Goal: Task Accomplishment & Management: Complete application form

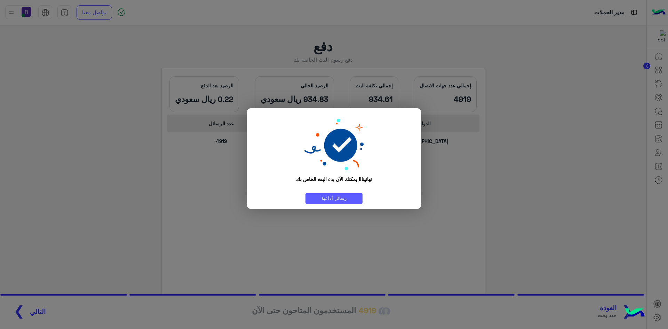
click at [344, 195] on link "رسائل أذاعية" at bounding box center [333, 198] width 57 height 10
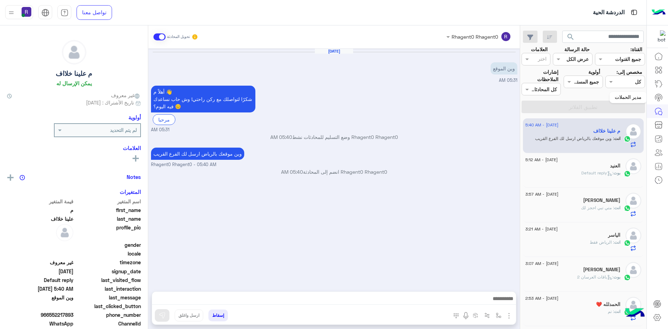
click at [660, 99] on icon at bounding box center [658, 97] width 8 height 8
click at [660, 99] on icon at bounding box center [658, 96] width 4 height 3
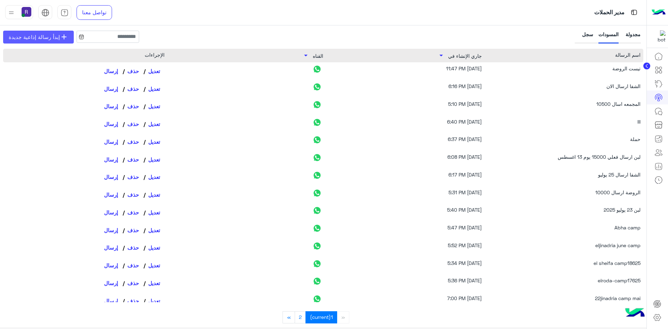
click at [41, 41] on span "إبدأ رسالة إذاعية جديدة" at bounding box center [34, 37] width 51 height 8
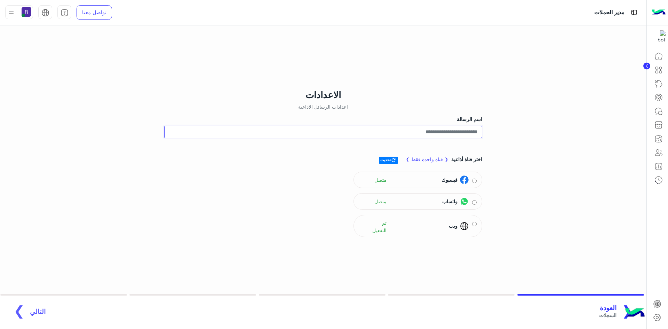
click at [465, 132] on input "اسم الرسالة" at bounding box center [323, 132] width 318 height 13
click at [450, 204] on span "واتساب" at bounding box center [449, 201] width 15 height 7
click at [457, 128] on input "**********" at bounding box center [323, 132] width 318 height 13
type input "**********"
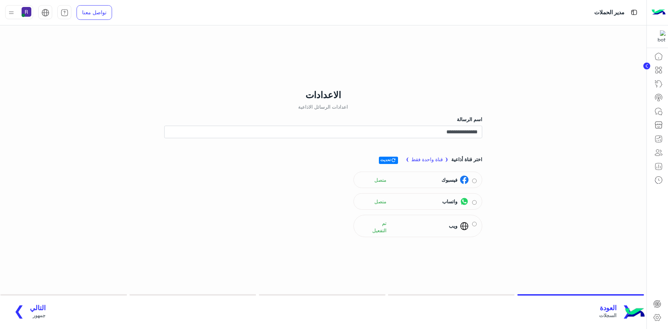
click at [38, 310] on span "التالي" at bounding box center [38, 308] width 16 height 8
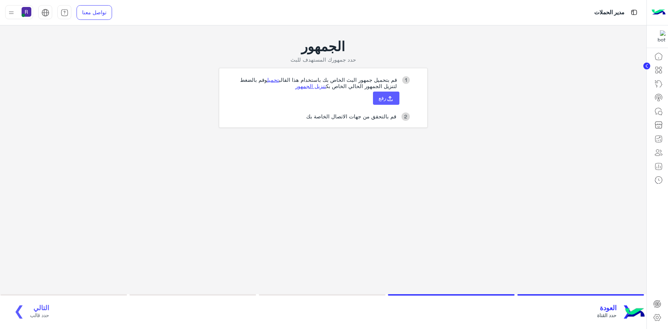
click at [383, 102] on button "رفع" at bounding box center [386, 97] width 26 height 13
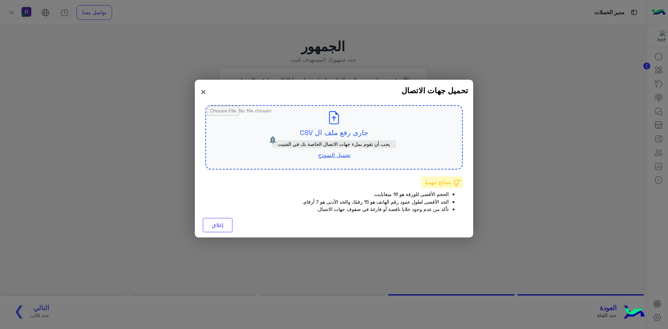
click at [366, 142] on span "يجب أن تقوم بملء جهات الاتصال الخاصة بك في الشيت" at bounding box center [334, 144] width 112 height 6
click at [351, 129] on input "file" at bounding box center [334, 137] width 256 height 63
type input "**********"
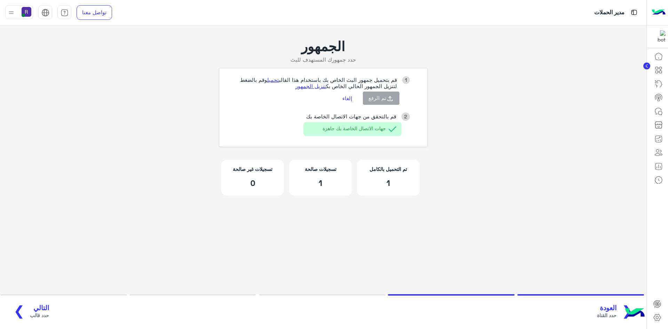
click at [31, 308] on span "التالي" at bounding box center [39, 308] width 19 height 8
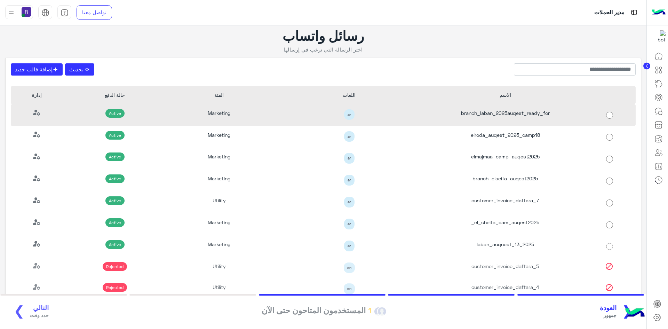
click at [541, 113] on div "branch_laban_2025auqest_ready_for" at bounding box center [505, 115] width 156 height 22
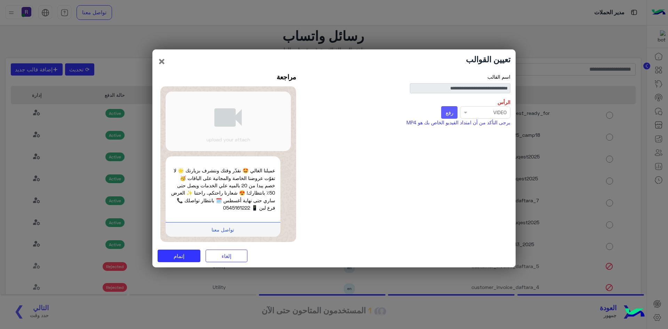
click at [449, 116] on button "رفع" at bounding box center [449, 112] width 16 height 13
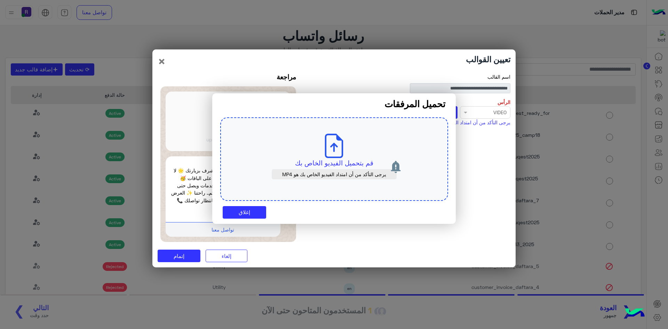
click at [348, 157] on div "قم بتحميل الفيديو الخاص بك يرجى التأكد من أن امتداد الفيديو الخاص بك هو MP4" at bounding box center [334, 158] width 228 height 83
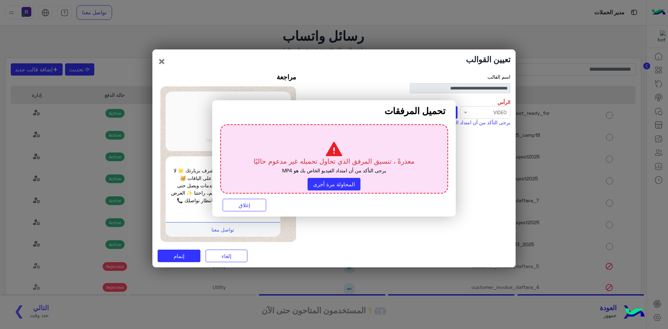
click at [216, 89] on modal-container "تحميل المرفقات معذرةً ، تنسيق المرفق الذي تحاول تحميله غير مدعوم حاليًا يرجى ال…" at bounding box center [334, 164] width 668 height 329
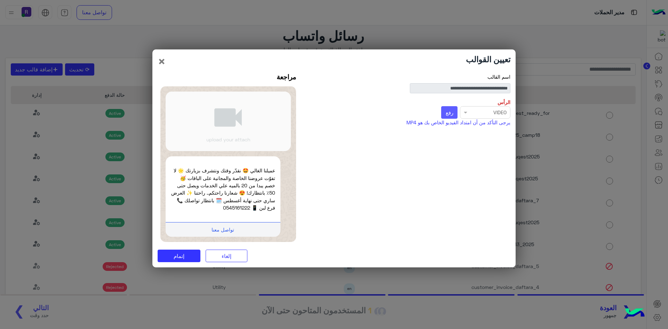
click at [452, 115] on span "رفع" at bounding box center [450, 112] width 8 height 6
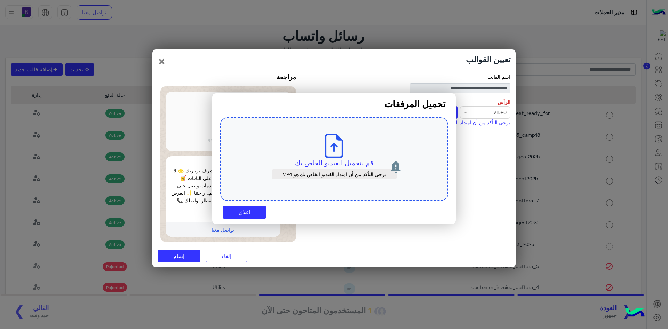
click at [326, 150] on use at bounding box center [334, 146] width 18 height 24
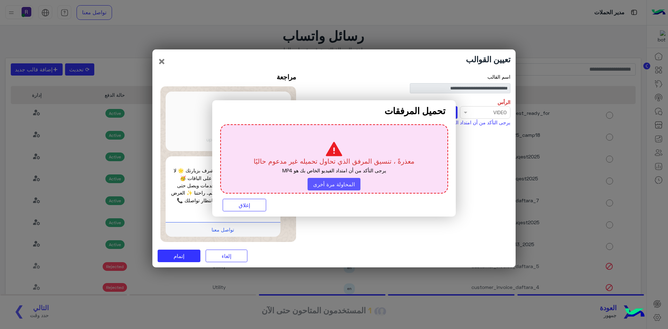
click at [316, 184] on button "المحاولة مرة أخرى" at bounding box center [334, 184] width 53 height 13
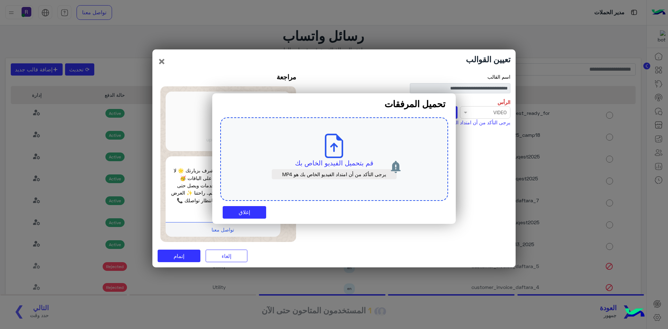
click at [343, 156] on use at bounding box center [334, 146] width 18 height 24
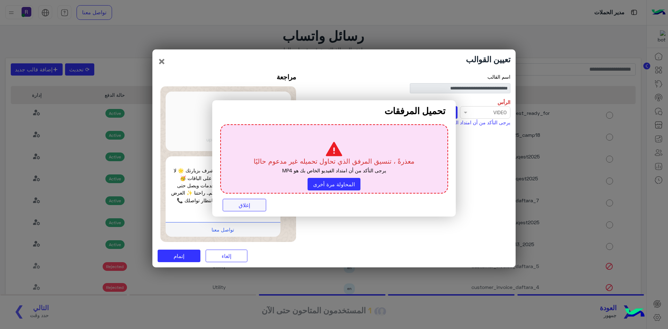
click at [245, 206] on button "إغلاق" at bounding box center [244, 205] width 43 height 13
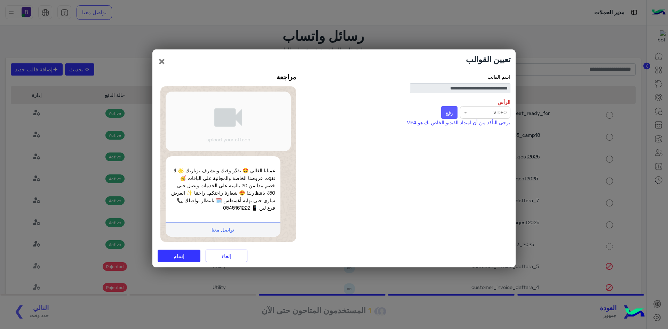
click at [452, 112] on span "رفع" at bounding box center [450, 112] width 8 height 6
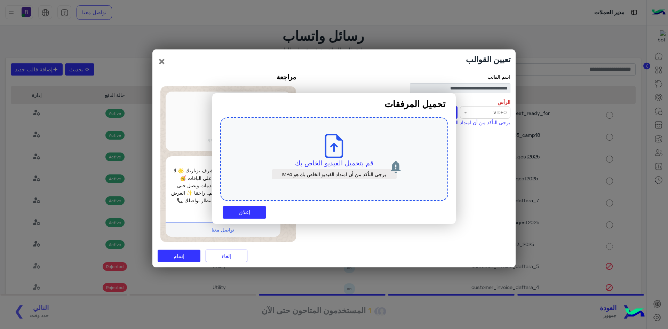
click at [340, 154] on icon at bounding box center [334, 146] width 24 height 24
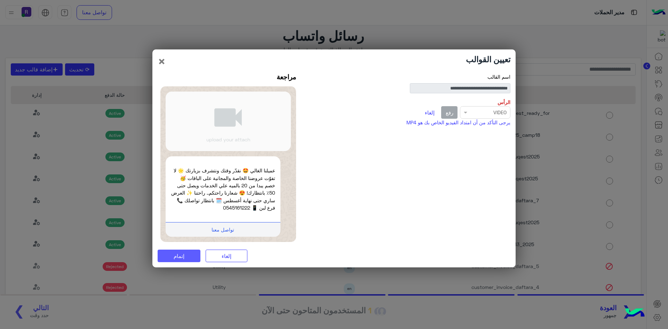
click at [182, 259] on button "إتمام" at bounding box center [179, 255] width 43 height 13
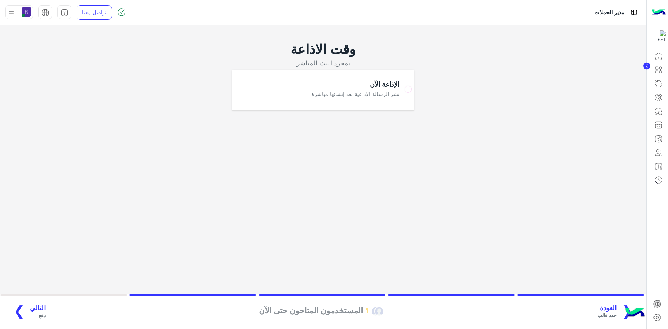
click at [616, 310] on span "العودة" at bounding box center [606, 308] width 19 height 8
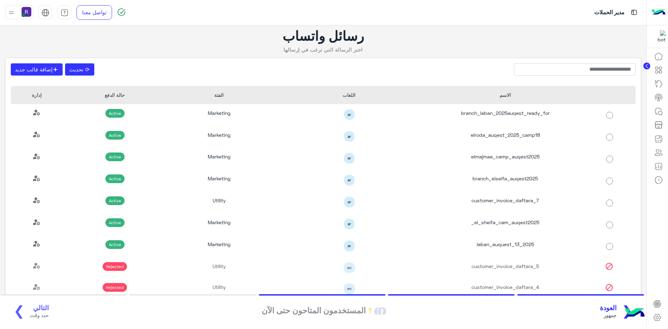
click at [614, 310] on span "العودة" at bounding box center [608, 308] width 17 height 8
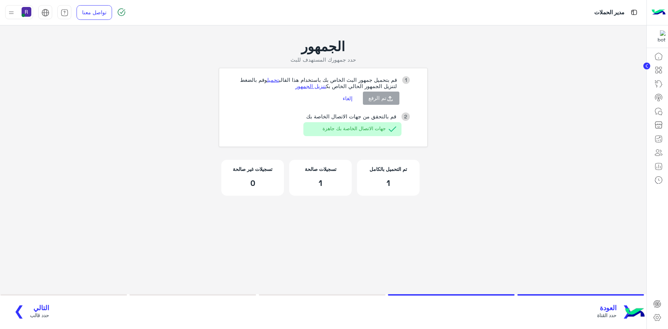
click at [348, 100] on button "إلغاء" at bounding box center [347, 98] width 20 height 12
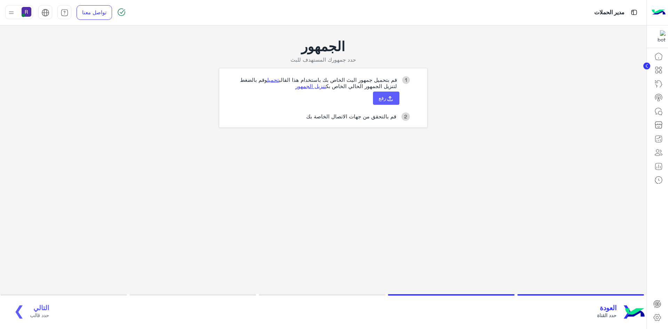
click at [392, 98] on icon at bounding box center [390, 99] width 8 height 8
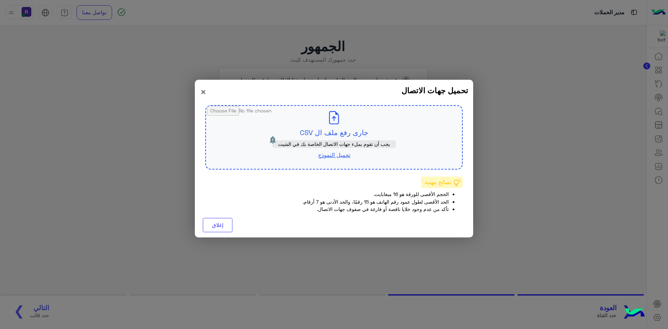
click at [337, 132] on input "file" at bounding box center [334, 137] width 256 height 63
type input "**********"
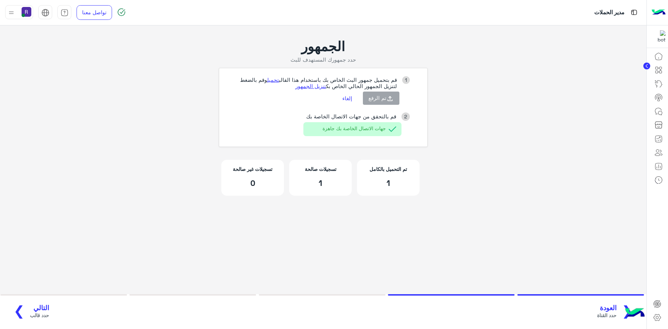
click at [35, 304] on span "التالي" at bounding box center [39, 308] width 19 height 8
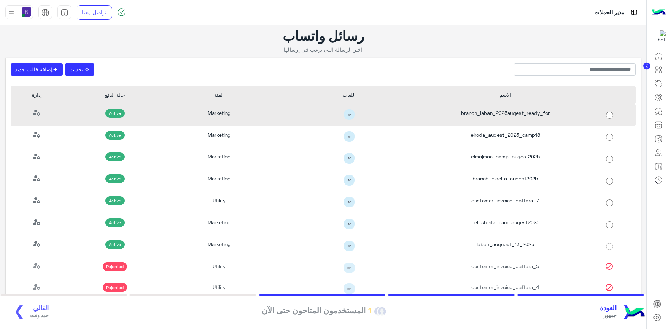
click at [555, 119] on div "branch_laban_2025auqest_ready_for" at bounding box center [505, 115] width 156 height 22
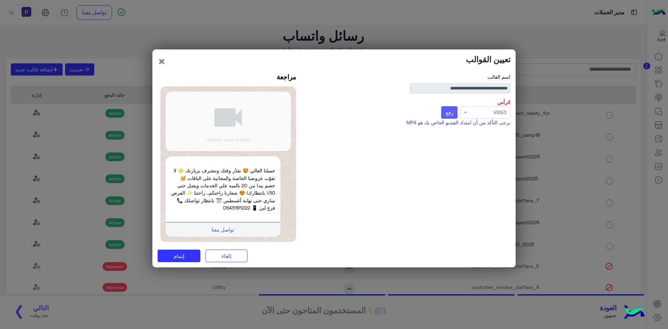
click at [448, 112] on span "رفع" at bounding box center [450, 112] width 8 height 6
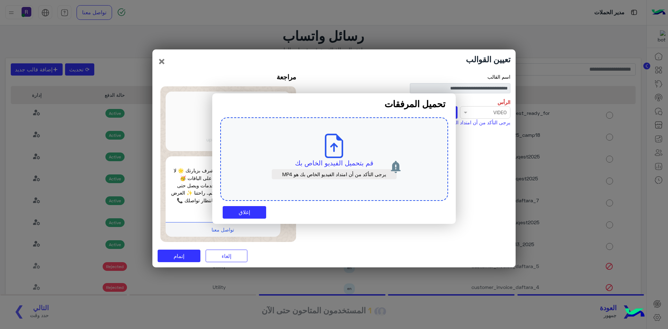
click at [338, 161] on p "قم بتحميل الفيديو الخاص بك" at bounding box center [334, 163] width 195 height 10
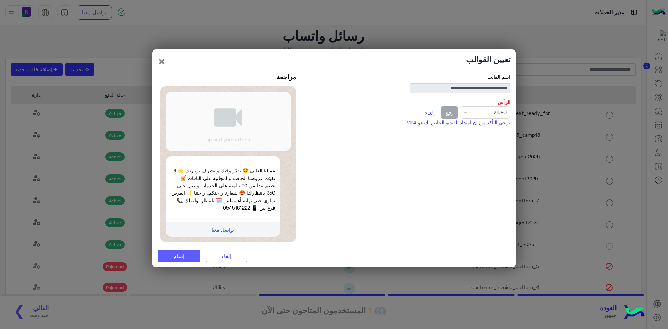
click at [172, 255] on button "إتمام" at bounding box center [179, 255] width 43 height 13
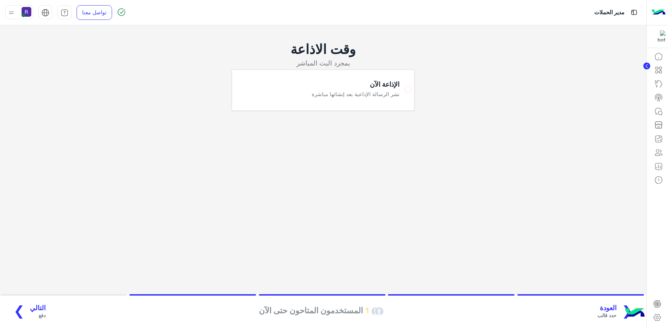
click at [39, 304] on span "التالي" at bounding box center [38, 308] width 16 height 8
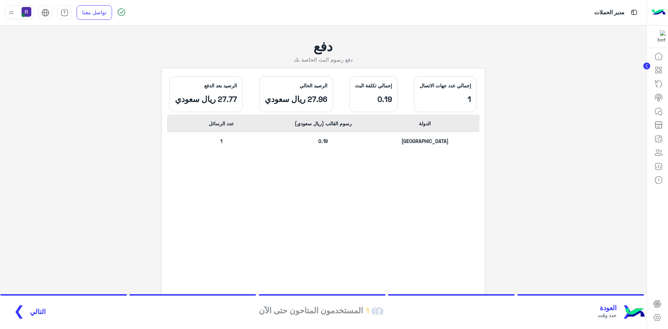
click at [36, 312] on span "التالي" at bounding box center [38, 312] width 16 height 8
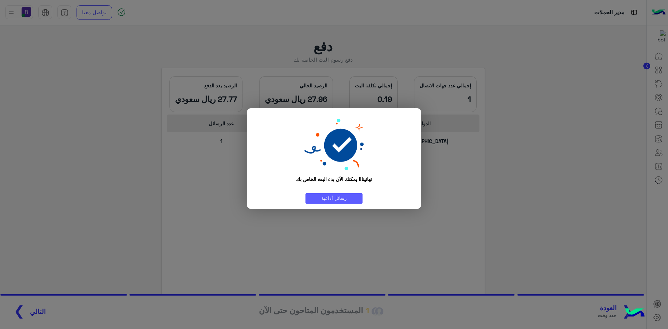
click at [348, 195] on link "رسائل أذاعية" at bounding box center [333, 198] width 57 height 10
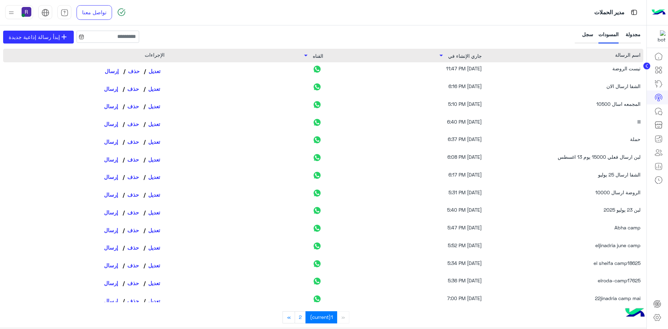
click at [159, 71] on link "تعديل" at bounding box center [154, 71] width 21 height 12
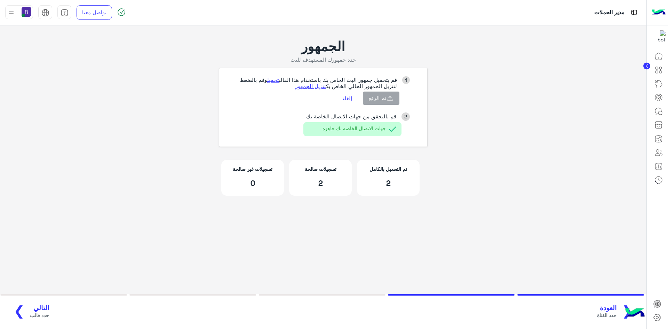
click at [40, 307] on span "التالي" at bounding box center [39, 308] width 19 height 8
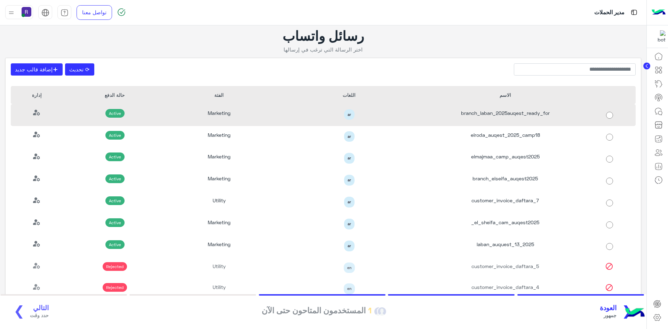
click at [522, 118] on div "branch_laban_2025auqest_ready_for" at bounding box center [505, 115] width 156 height 22
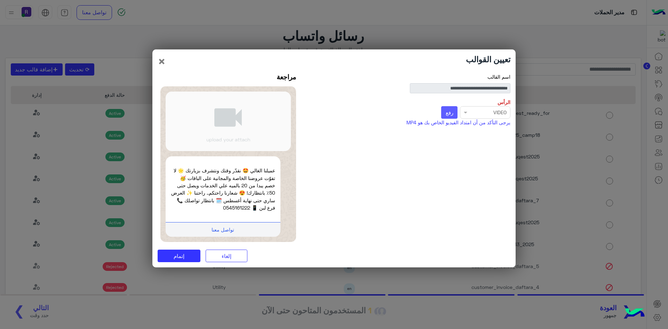
click at [450, 114] on span "رفع" at bounding box center [450, 112] width 8 height 6
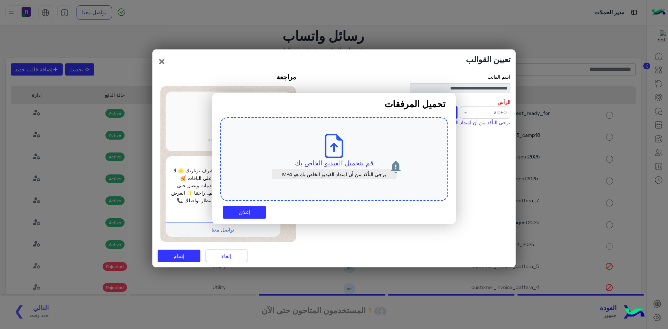
click at [329, 152] on icon at bounding box center [334, 146] width 24 height 24
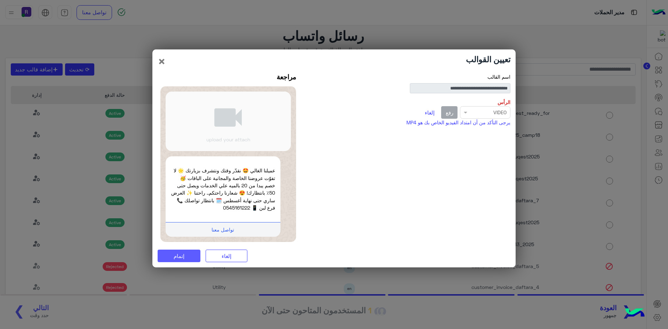
click at [176, 257] on span "إتمام" at bounding box center [179, 256] width 11 height 6
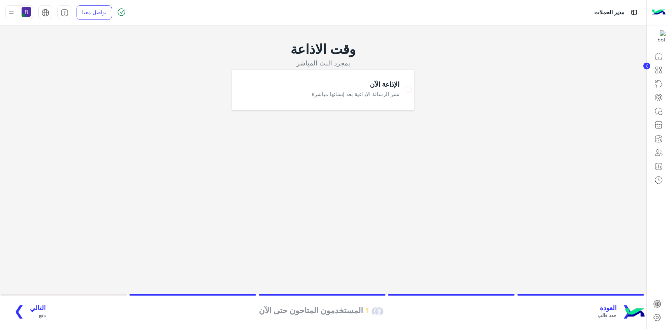
click at [32, 308] on span "التالي" at bounding box center [38, 308] width 16 height 8
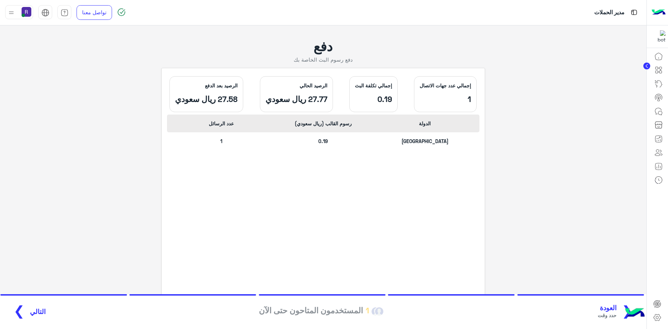
click at [34, 306] on button "التالي ❯" at bounding box center [26, 311] width 41 height 19
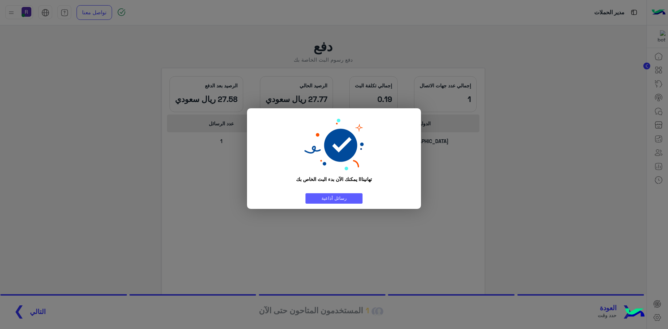
click at [355, 196] on link "رسائل أذاعية" at bounding box center [333, 198] width 57 height 10
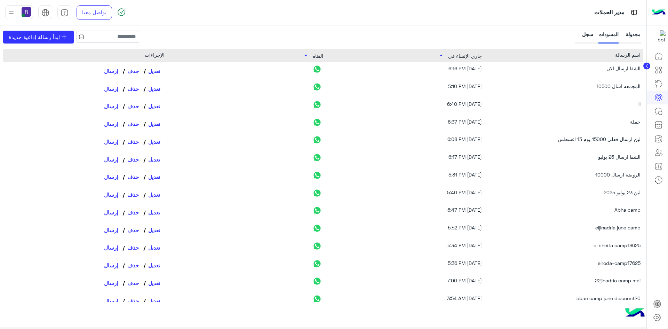
click at [588, 32] on div "سجل" at bounding box center [584, 37] width 17 height 13
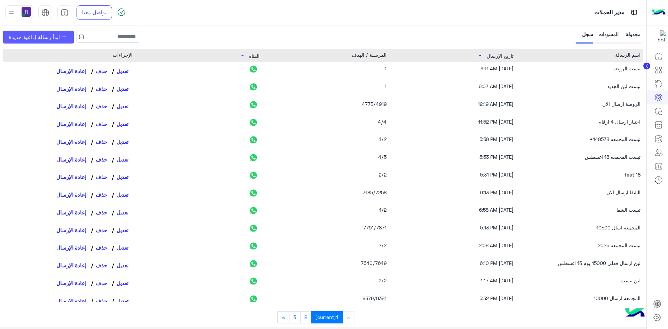
click at [41, 42] on link "add إبدأ رسالة إذاعية جديدة" at bounding box center [38, 37] width 71 height 13
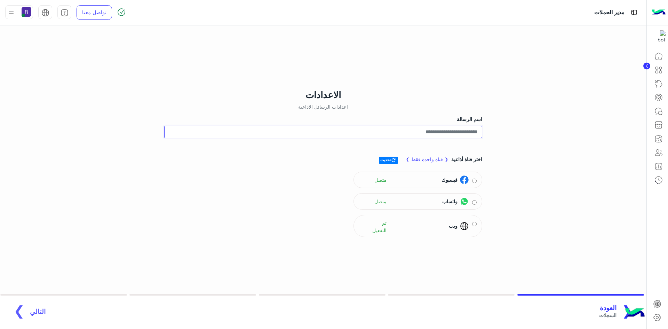
click at [450, 133] on input "اسم الرسالة" at bounding box center [323, 132] width 318 height 13
type input "**********"
click at [457, 198] on span "واتساب" at bounding box center [449, 201] width 15 height 7
click at [37, 307] on span "التالي" at bounding box center [38, 308] width 16 height 8
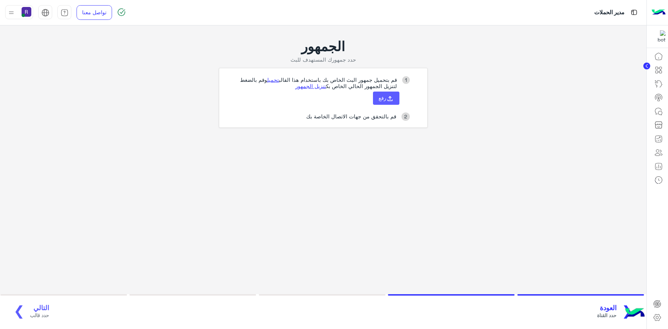
click at [397, 97] on button "رفع" at bounding box center [386, 97] width 26 height 13
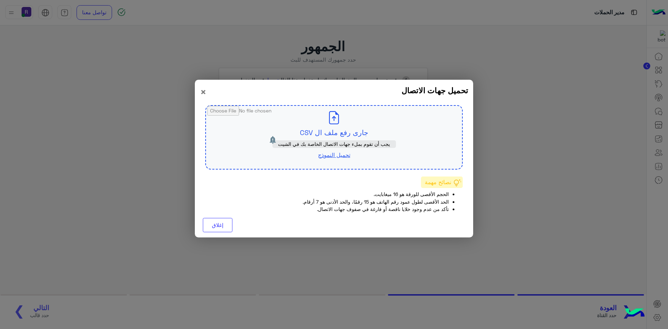
click at [337, 130] on input "file" at bounding box center [334, 137] width 256 height 63
type input "**********"
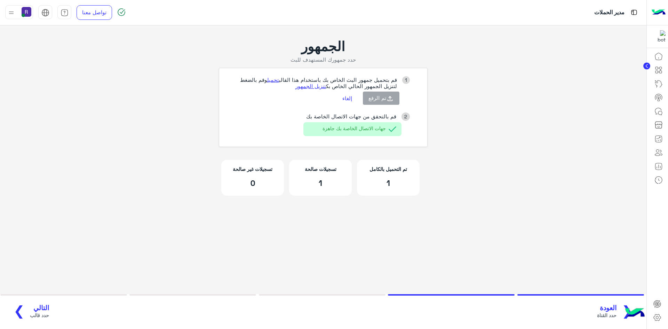
click at [42, 302] on button "التالي حدد قالب ❯" at bounding box center [28, 311] width 45 height 19
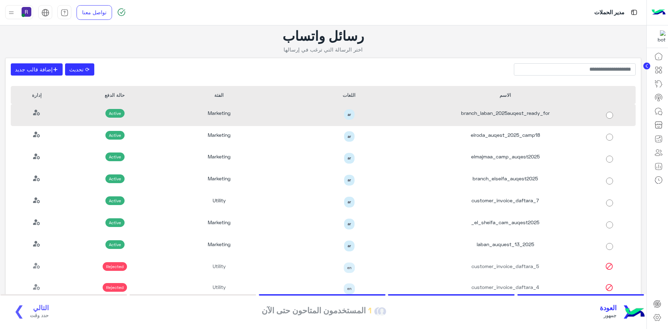
click at [539, 114] on div "branch_laban_2025auqest_ready_for" at bounding box center [505, 115] width 156 height 22
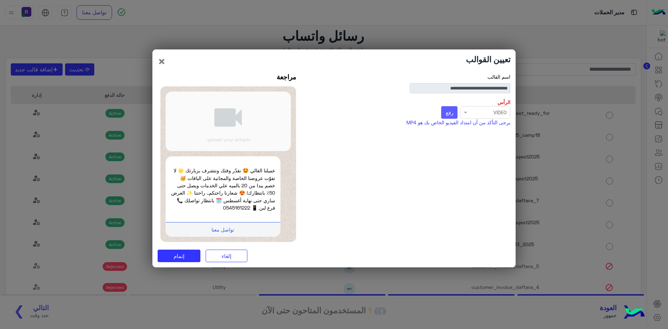
click at [451, 113] on span "رفع" at bounding box center [450, 112] width 8 height 6
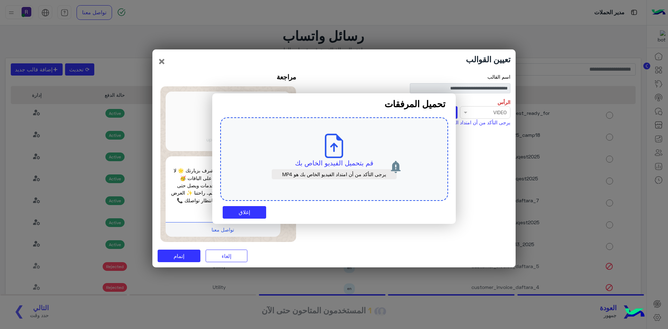
click at [344, 151] on icon at bounding box center [334, 146] width 24 height 24
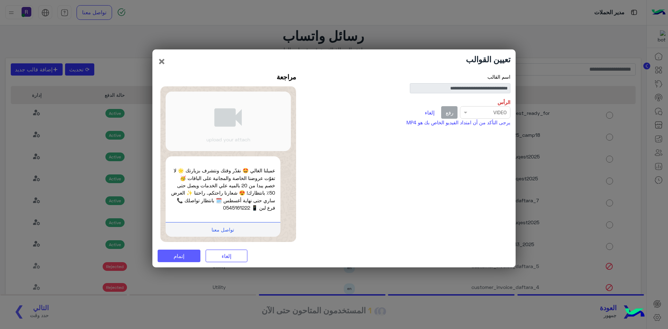
click at [184, 252] on button "إتمام" at bounding box center [179, 255] width 43 height 13
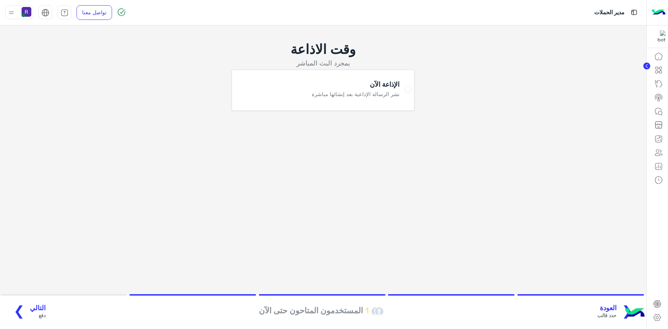
click at [36, 310] on span "التالي" at bounding box center [38, 308] width 16 height 8
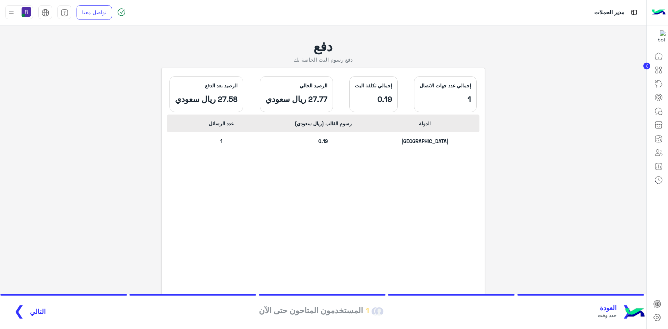
click at [31, 312] on span "التالي" at bounding box center [38, 312] width 16 height 8
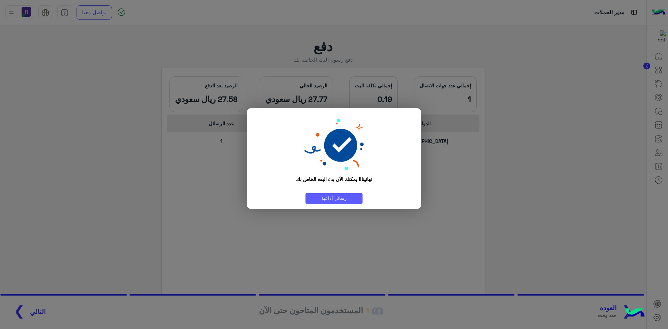
click at [358, 196] on link "رسائل أذاعية" at bounding box center [333, 198] width 57 height 10
